Goal: Transaction & Acquisition: Purchase product/service

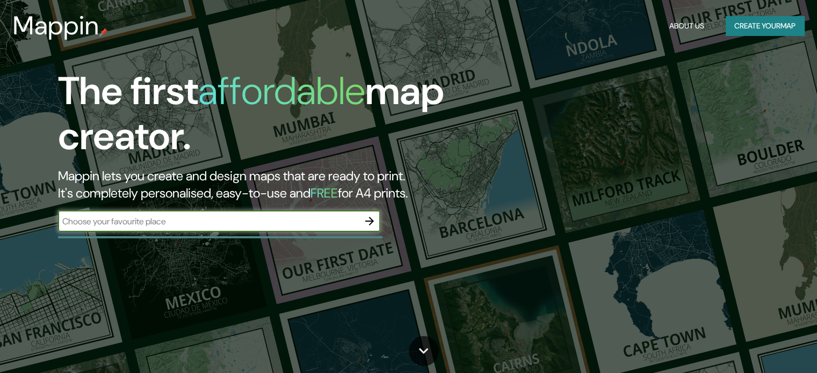
drag, startPoint x: 0, startPoint y: 0, endPoint x: 208, endPoint y: 223, distance: 305.2
click at [211, 223] on input "text" at bounding box center [208, 221] width 301 height 12
type input "san [PERSON_NAME]"
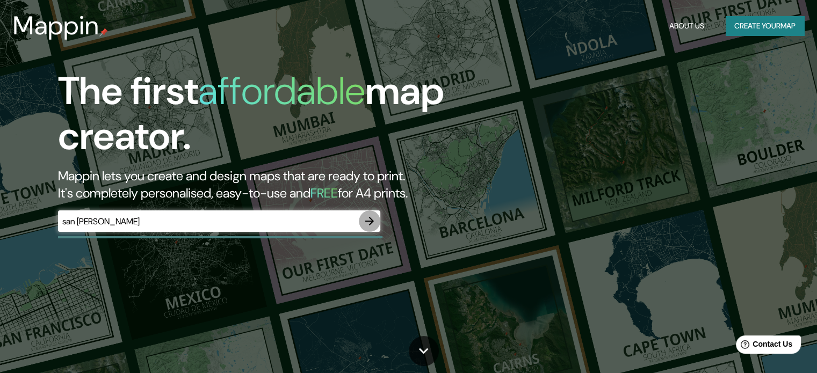
click at [372, 223] on icon "button" at bounding box center [369, 221] width 13 height 13
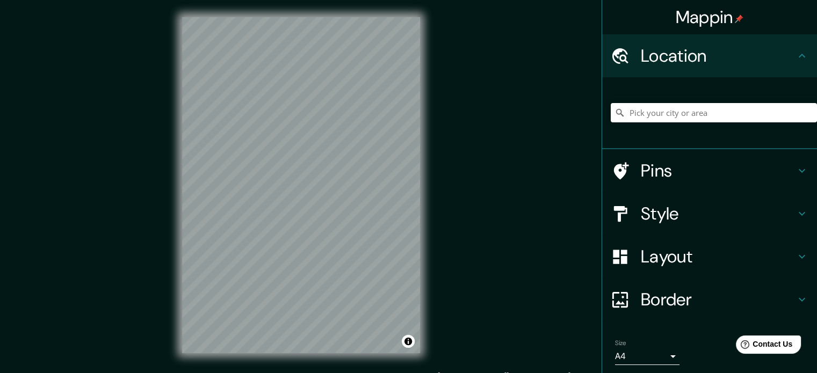
click at [507, 199] on div "Mappin Location Pins Style Layout Border Choose a border. Hint : you can make l…" at bounding box center [408, 194] width 817 height 388
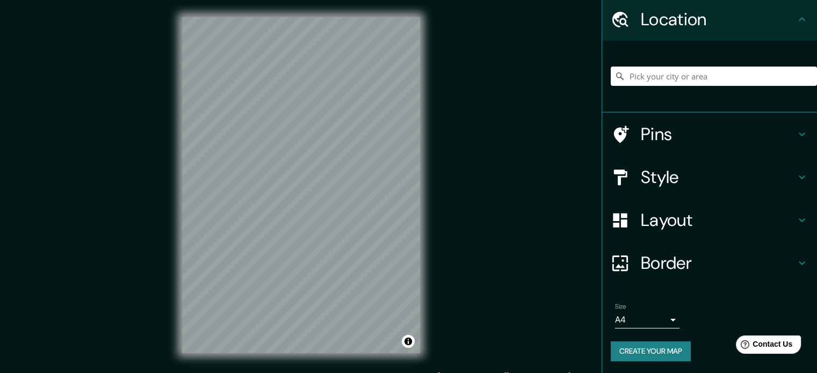
scroll to position [14, 0]
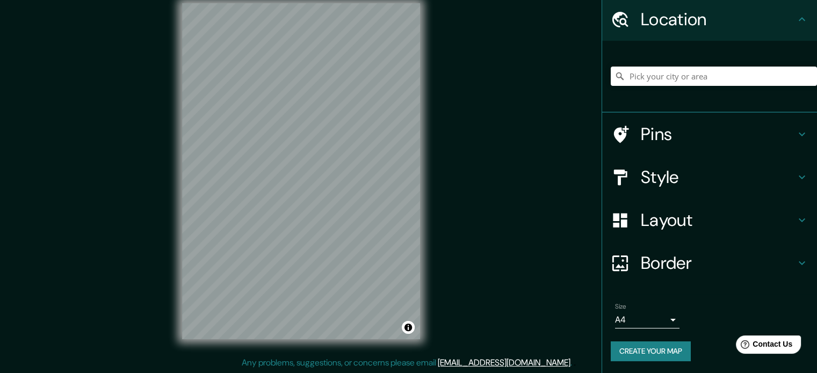
click at [797, 173] on icon at bounding box center [802, 177] width 13 height 13
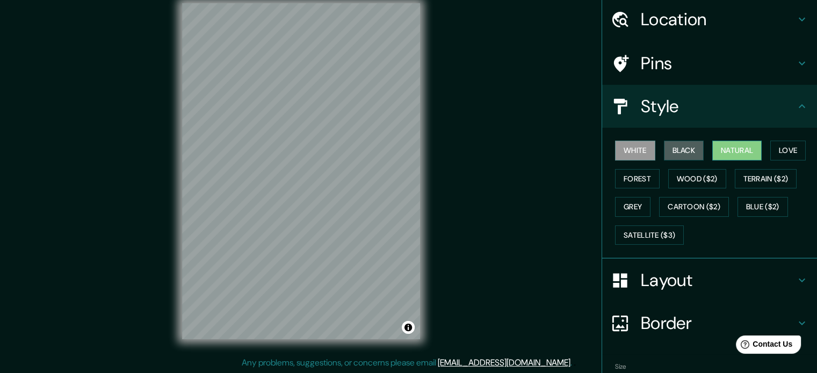
drag, startPoint x: 682, startPoint y: 148, endPoint x: 729, endPoint y: 144, distance: 46.4
click at [683, 147] on button "Black" at bounding box center [684, 151] width 40 height 20
click at [729, 144] on button "Natural" at bounding box center [736, 151] width 49 height 20
click at [788, 142] on button "Love" at bounding box center [787, 151] width 35 height 20
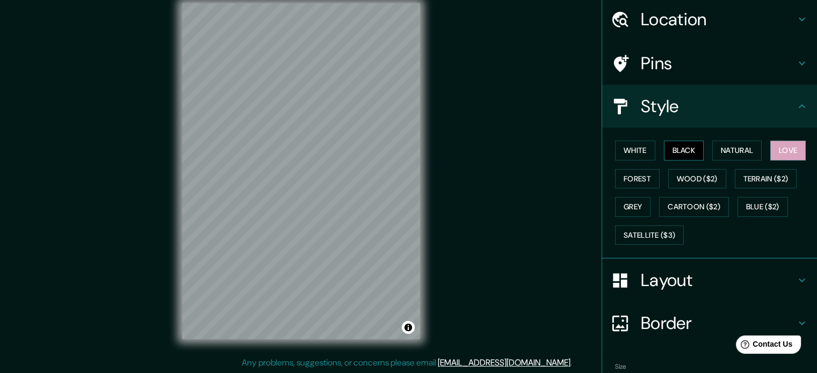
click at [681, 146] on button "Black" at bounding box center [684, 151] width 40 height 20
click at [623, 200] on button "Grey" at bounding box center [632, 207] width 35 height 20
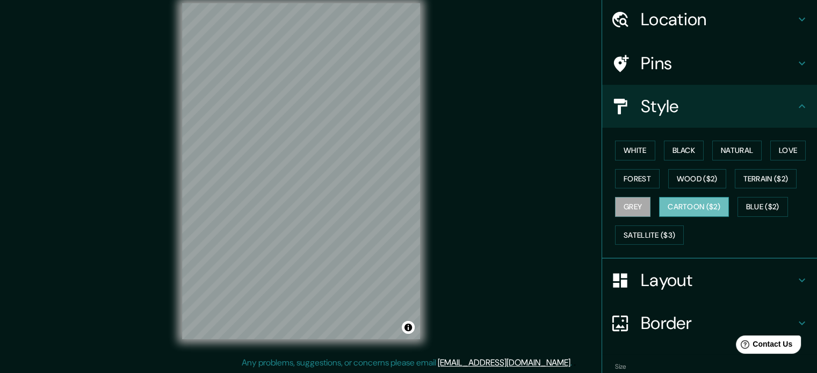
click at [703, 208] on button "Cartoon ($2)" at bounding box center [694, 207] width 70 height 20
click at [647, 232] on button "Satellite ($3)" at bounding box center [649, 236] width 69 height 20
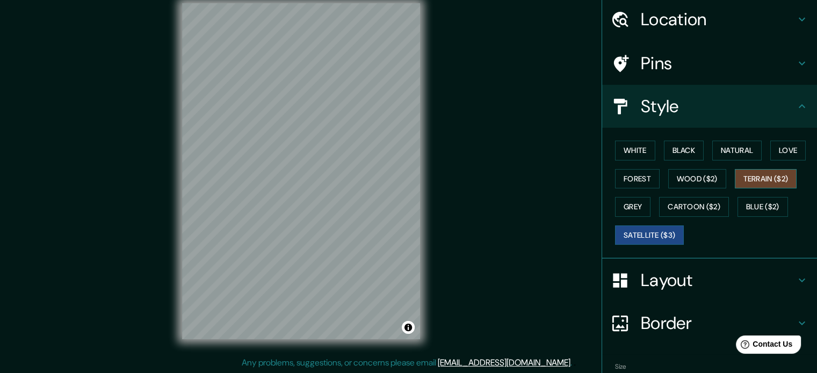
click at [746, 174] on button "Terrain ($2)" at bounding box center [766, 179] width 62 height 20
click at [700, 179] on button "Wood ($2)" at bounding box center [697, 179] width 58 height 20
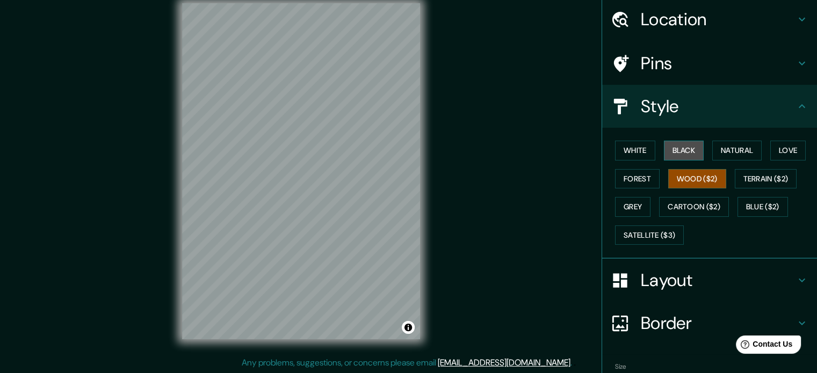
click at [677, 152] on button "Black" at bounding box center [684, 151] width 40 height 20
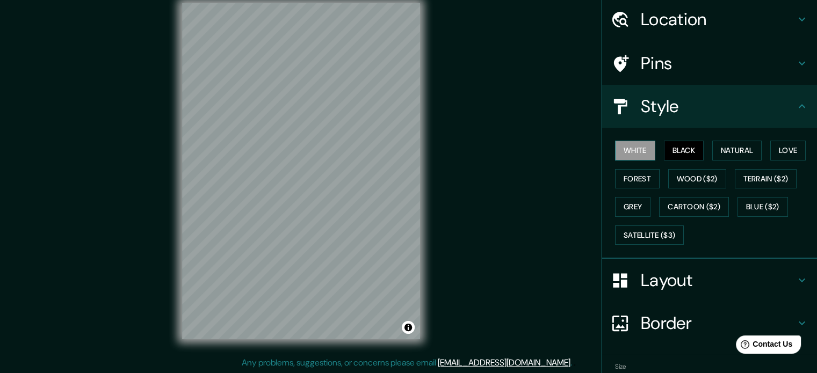
click at [636, 149] on button "White" at bounding box center [635, 151] width 40 height 20
click at [683, 146] on button "Black" at bounding box center [684, 151] width 40 height 20
click at [741, 146] on button "Natural" at bounding box center [736, 151] width 49 height 20
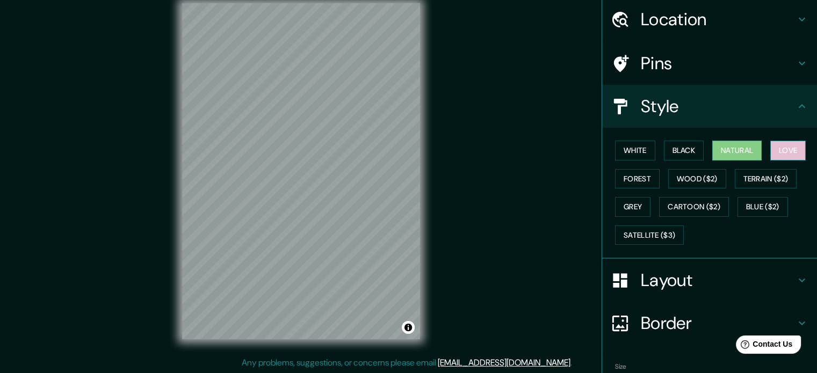
click at [774, 146] on button "Love" at bounding box center [787, 151] width 35 height 20
click at [651, 178] on button "Forest" at bounding box center [637, 179] width 45 height 20
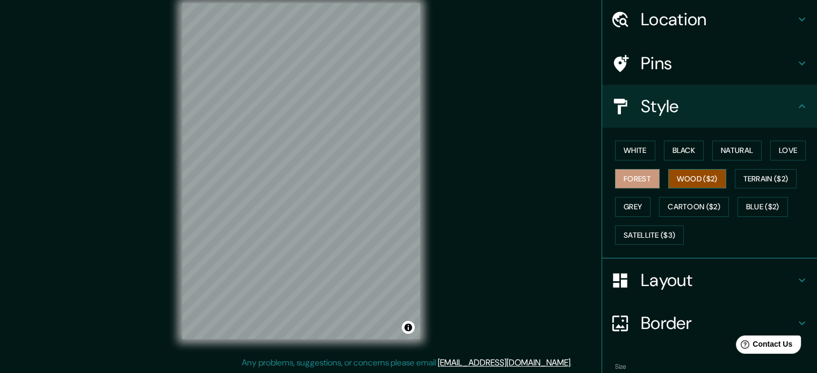
click at [686, 174] on button "Wood ($2)" at bounding box center [697, 179] width 58 height 20
